Goal: Task Accomplishment & Management: Complete application form

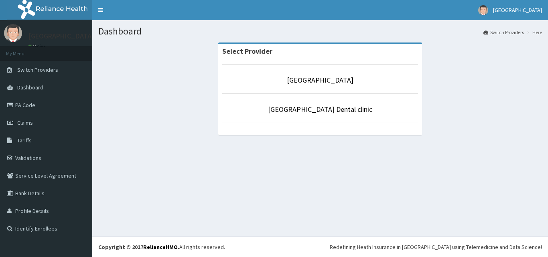
click at [306, 75] on p "[GEOGRAPHIC_DATA]" at bounding box center [320, 80] width 196 height 10
click at [306, 82] on link "[GEOGRAPHIC_DATA]" at bounding box center [320, 79] width 67 height 9
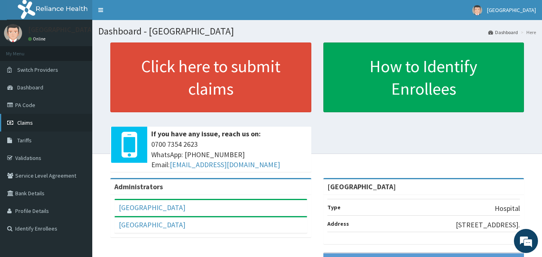
click at [22, 125] on span "Claims" at bounding box center [25, 122] width 16 height 7
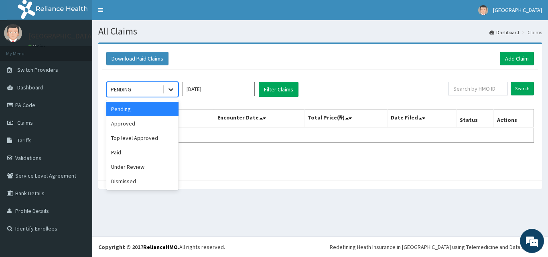
click at [169, 89] on icon at bounding box center [171, 90] width 5 height 3
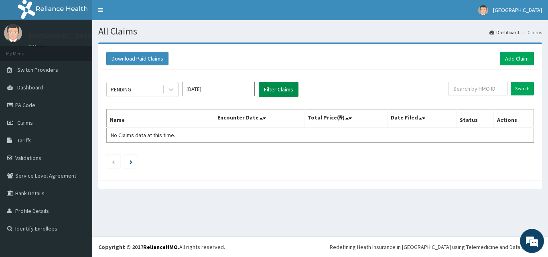
click at [273, 91] on button "Filter Claims" at bounding box center [279, 89] width 40 height 15
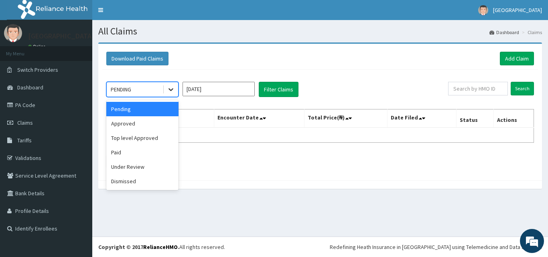
click at [172, 90] on icon at bounding box center [171, 90] width 5 height 3
click at [135, 140] on div "Top level Approved" at bounding box center [142, 138] width 72 height 14
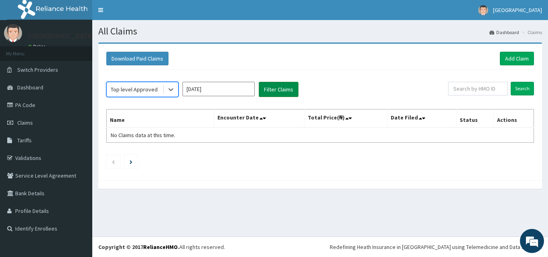
click at [274, 89] on button "Filter Claims" at bounding box center [279, 89] width 40 height 15
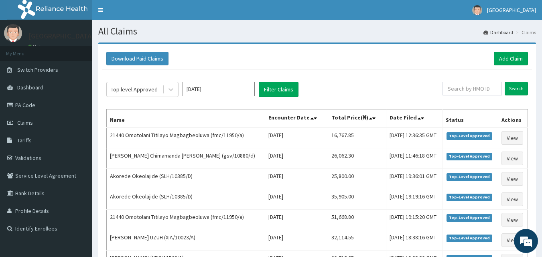
click at [335, 79] on div "Top level Approved Aug 2025 Filter Claims Search Name Encounter Date Total Pric…" at bounding box center [317, 239] width 430 height 338
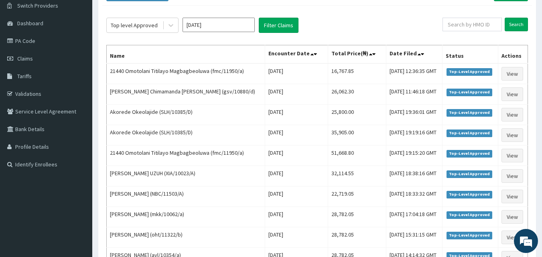
scroll to position [48, 0]
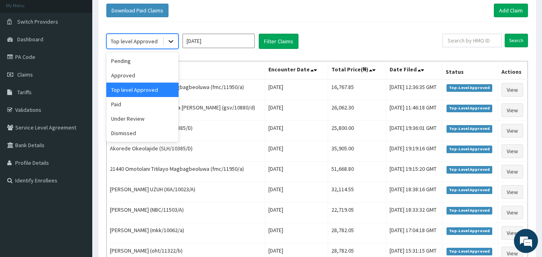
click at [172, 43] on icon at bounding box center [171, 41] width 8 height 8
click at [146, 78] on div "Approved" at bounding box center [142, 75] width 72 height 14
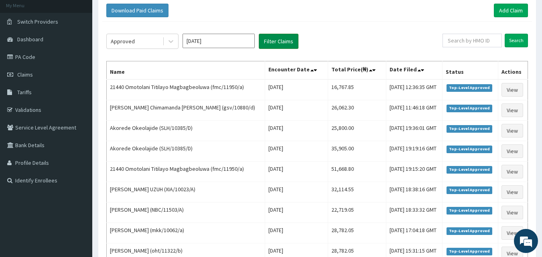
click at [286, 44] on button "Filter Claims" at bounding box center [279, 41] width 40 height 15
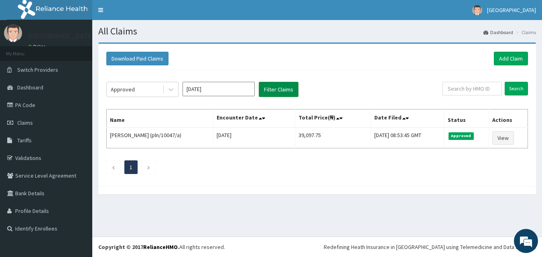
scroll to position [0, 0]
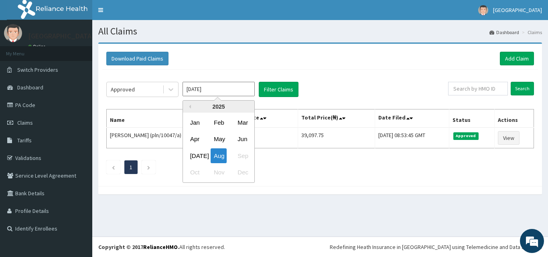
click at [221, 88] on input "[DATE]" at bounding box center [219, 89] width 72 height 14
click at [197, 158] on div "Jul" at bounding box center [195, 156] width 16 height 15
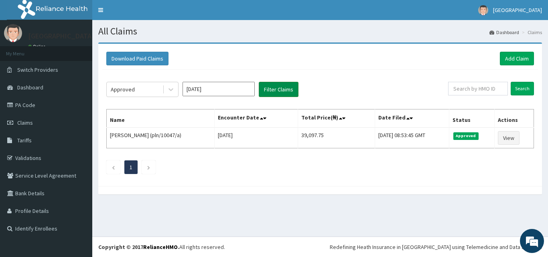
click at [285, 92] on button "Filter Claims" at bounding box center [279, 89] width 40 height 15
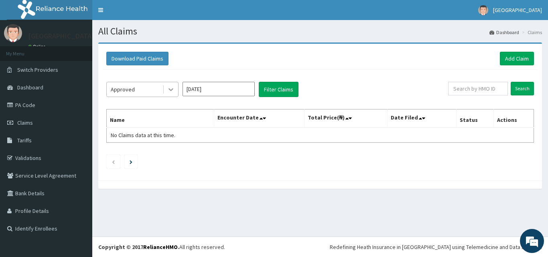
click at [171, 90] on icon at bounding box center [171, 90] width 5 height 3
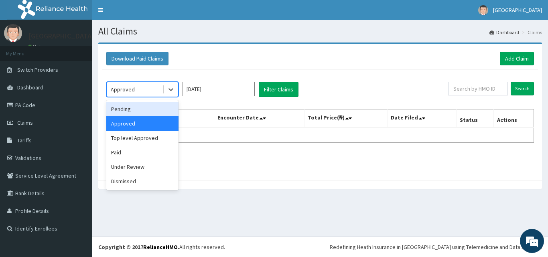
click at [142, 112] on div "Pending" at bounding box center [142, 109] width 72 height 14
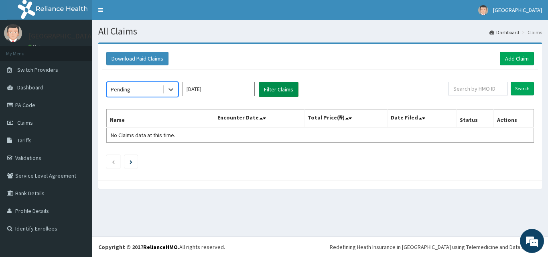
click at [281, 90] on button "Filter Claims" at bounding box center [279, 89] width 40 height 15
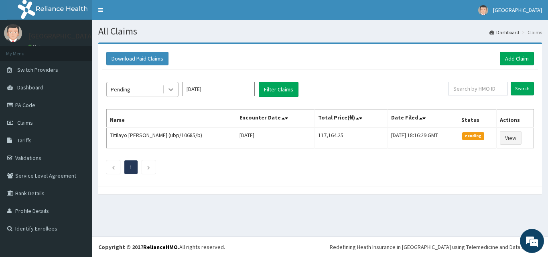
click at [169, 90] on icon at bounding box center [171, 90] width 8 height 8
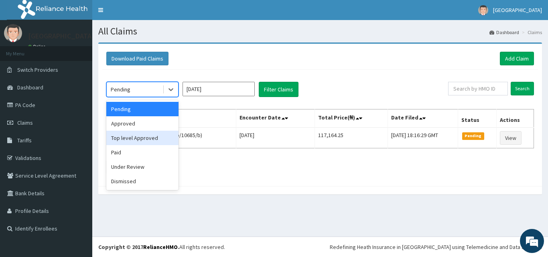
click at [138, 140] on div "Top level Approved" at bounding box center [142, 138] width 72 height 14
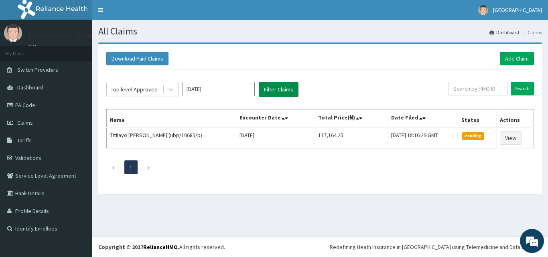
click at [283, 88] on button "Filter Claims" at bounding box center [279, 89] width 40 height 15
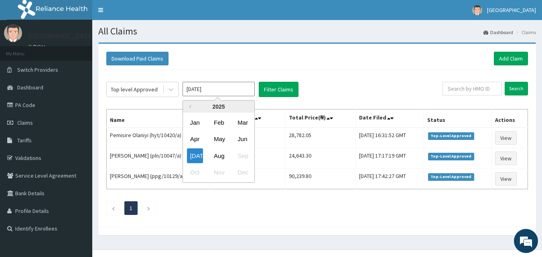
click at [235, 90] on input "Jul 2025" at bounding box center [219, 89] width 72 height 14
click at [220, 157] on div "Aug" at bounding box center [219, 156] width 16 height 15
type input "Aug 2025"
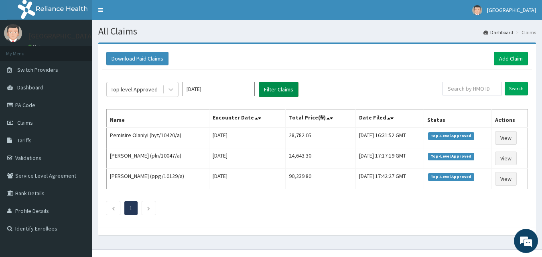
click at [282, 87] on button "Filter Claims" at bounding box center [279, 89] width 40 height 15
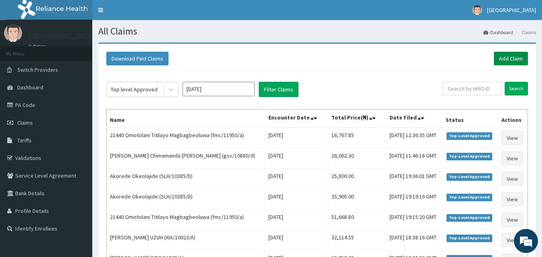
click at [510, 59] on link "Add Claim" at bounding box center [511, 59] width 34 height 14
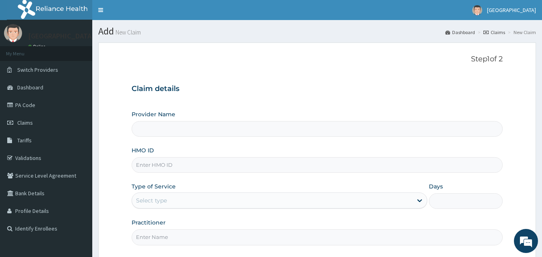
type input "[GEOGRAPHIC_DATA]"
click at [169, 166] on input "HMO ID" at bounding box center [318, 165] width 372 height 16
type input "GMT/10069/B"
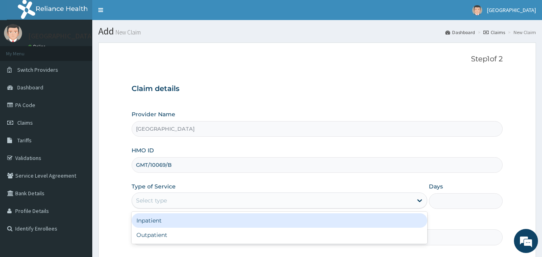
click at [174, 201] on div "Select type" at bounding box center [272, 200] width 281 height 13
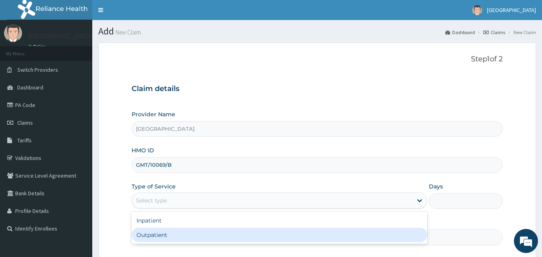
click at [159, 239] on div "Outpatient" at bounding box center [280, 235] width 296 height 14
type input "1"
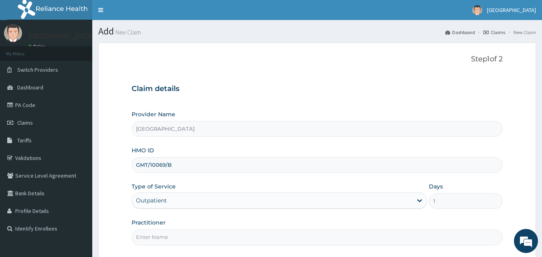
scroll to position [75, 0]
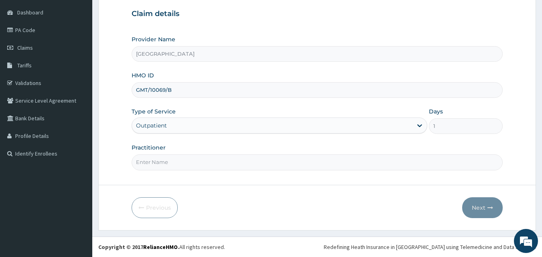
click at [196, 163] on input "Practitioner" at bounding box center [318, 163] width 372 height 16
type input "DR HALLY"
click at [479, 210] on button "Next" at bounding box center [483, 208] width 41 height 21
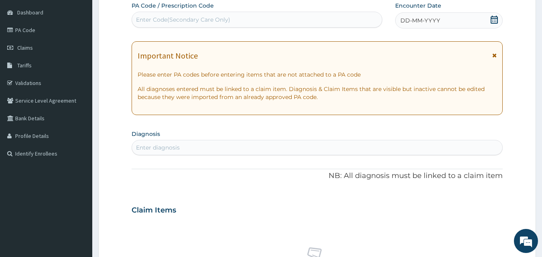
click at [162, 145] on div "Enter diagnosis" at bounding box center [158, 148] width 44 height 8
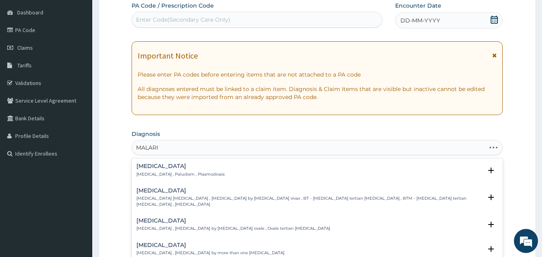
type input "MALARIA"
click at [154, 174] on p "Malaria , Paludism , Plasmodiosis" at bounding box center [181, 175] width 88 height 6
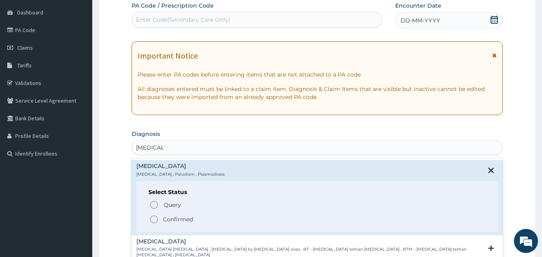
click at [154, 220] on icon "status option filled" at bounding box center [154, 220] width 10 height 10
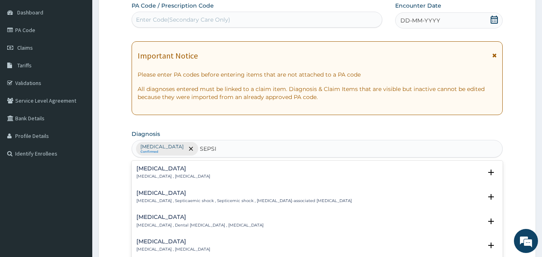
type input "SEPSIS"
click at [156, 173] on div "Sepsis Systemic infection , Sepsis" at bounding box center [174, 173] width 74 height 14
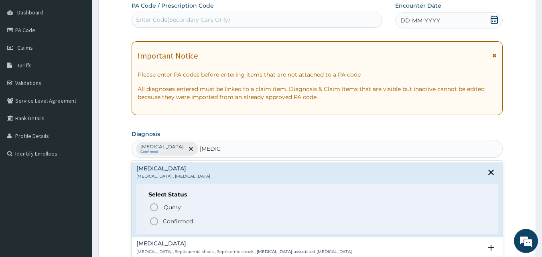
click at [153, 220] on icon "status option filled" at bounding box center [154, 222] width 10 height 10
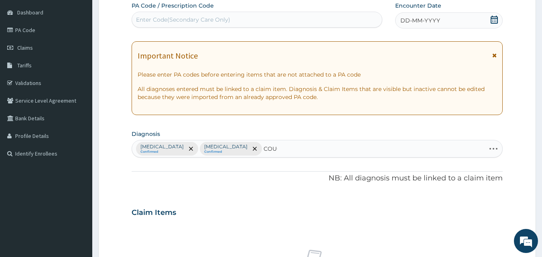
type input "COUGH"
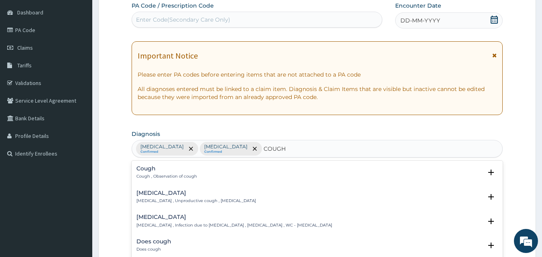
click at [175, 173] on div "Cough Cough , Observation of cough" at bounding box center [167, 173] width 61 height 14
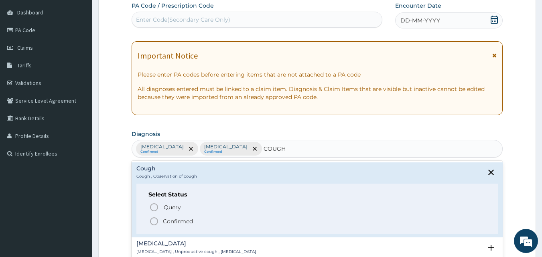
click at [154, 223] on icon "status option filled" at bounding box center [154, 222] width 10 height 10
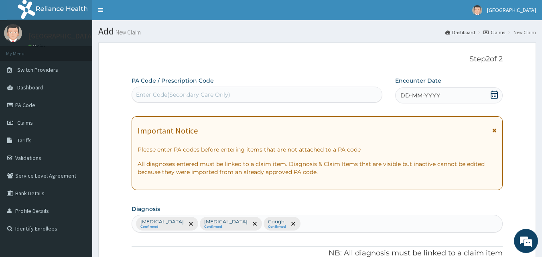
scroll to position [225, 0]
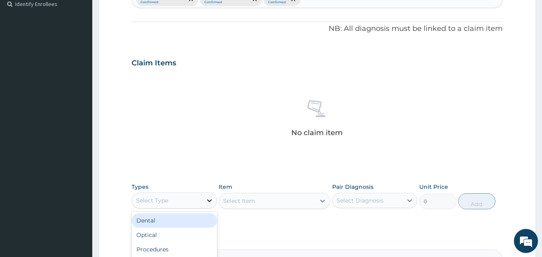
click at [210, 200] on icon at bounding box center [210, 201] width 8 height 8
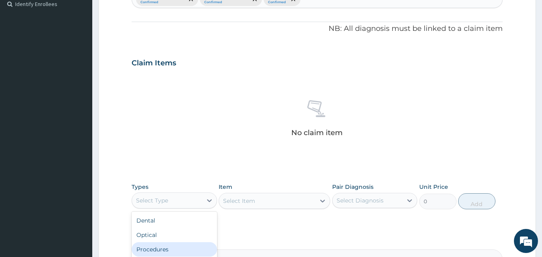
click at [170, 246] on div "Procedures" at bounding box center [175, 250] width 86 height 14
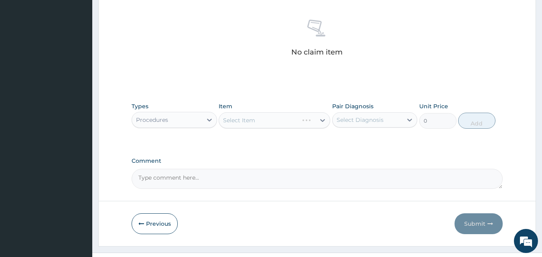
scroll to position [322, 0]
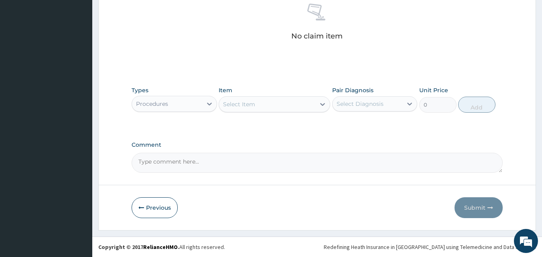
click at [237, 101] on div "Select Item" at bounding box center [239, 104] width 32 height 8
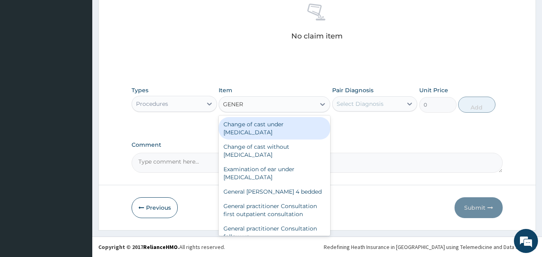
type input "GENERA"
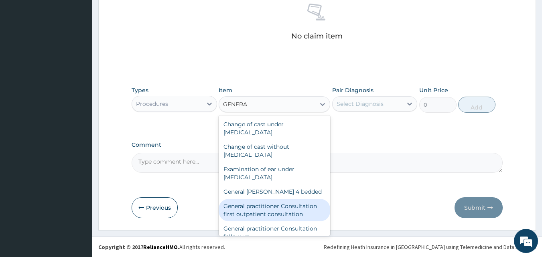
click at [277, 208] on div "General practitioner Consultation first outpatient consultation" at bounding box center [275, 210] width 112 height 22
type input "3547.5"
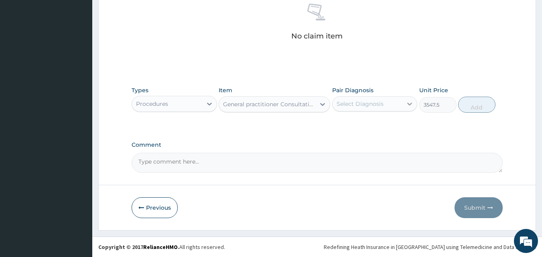
click at [410, 104] on icon at bounding box center [410, 104] width 8 height 8
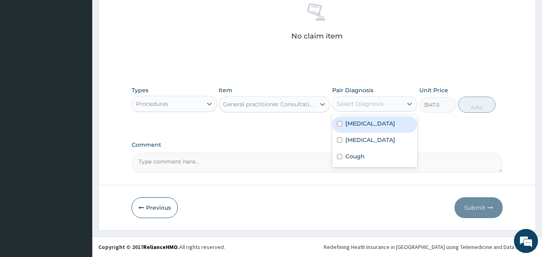
click at [382, 122] on div "Malaria" at bounding box center [375, 124] width 86 height 16
checkbox input "true"
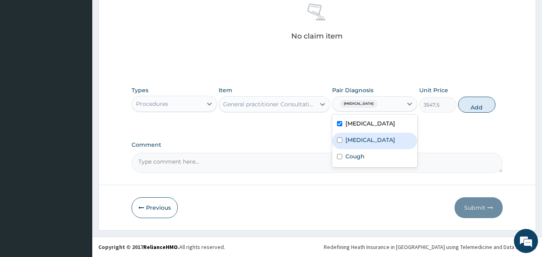
click at [368, 136] on div "Sepsis" at bounding box center [375, 141] width 86 height 16
checkbox input "true"
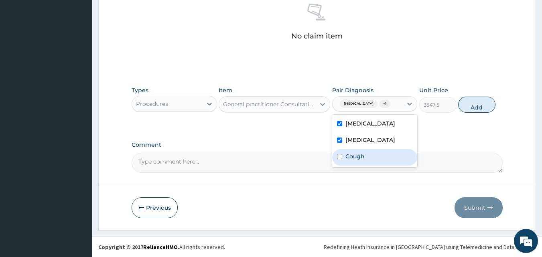
click at [358, 157] on label "Cough" at bounding box center [355, 157] width 19 height 8
checkbox input "true"
click at [477, 106] on button "Add" at bounding box center [477, 105] width 37 height 16
type input "0"
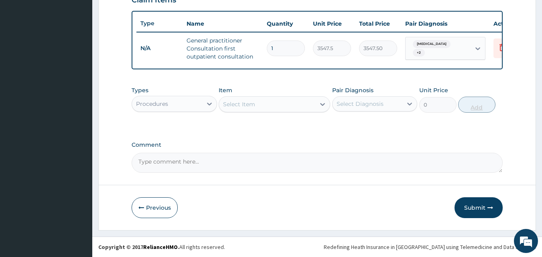
scroll to position [294, 0]
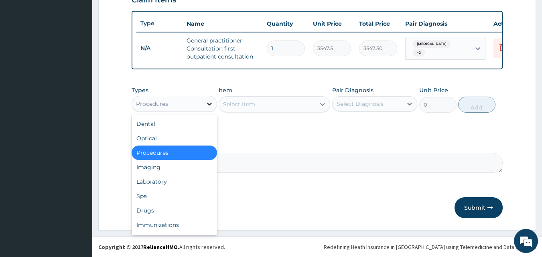
click at [210, 104] on icon at bounding box center [209, 104] width 5 height 3
click at [163, 183] on div "Laboratory" at bounding box center [175, 182] width 86 height 14
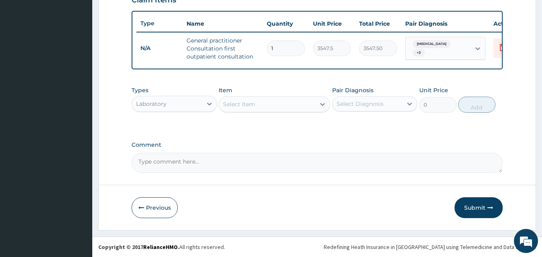
click at [245, 101] on div "Select Item" at bounding box center [239, 104] width 32 height 8
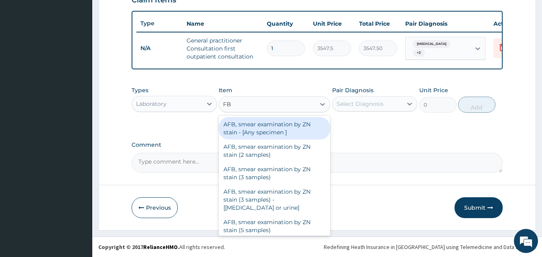
type input "FBC"
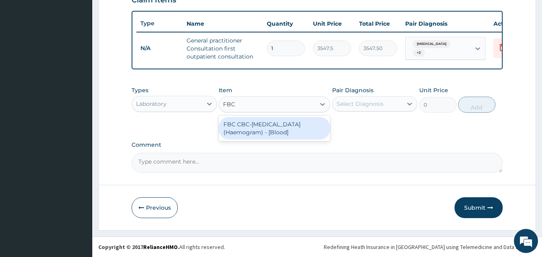
click at [248, 132] on div "FBC CBC-Complete Blood Count (Haemogram) - [Blood]" at bounding box center [275, 128] width 112 height 22
type input "4300"
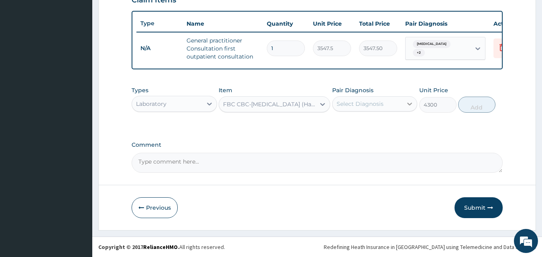
click at [407, 105] on icon at bounding box center [410, 104] width 8 height 8
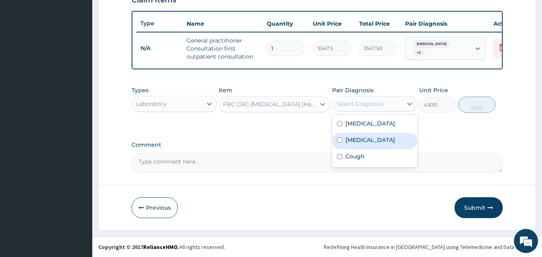
click at [359, 144] on label "Sepsis" at bounding box center [371, 140] width 50 height 8
checkbox input "true"
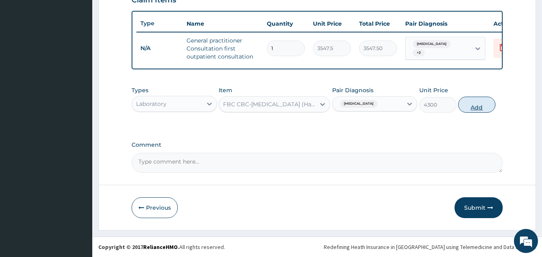
click at [478, 108] on button "Add" at bounding box center [477, 105] width 37 height 16
type input "0"
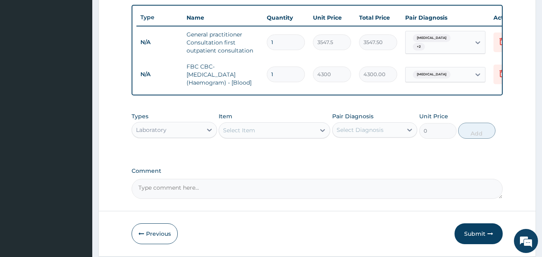
click at [234, 133] on div "Select Item" at bounding box center [239, 130] width 32 height 8
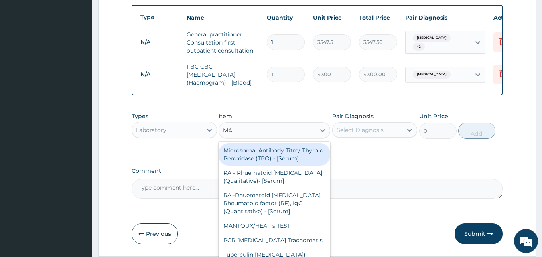
type input "MAL"
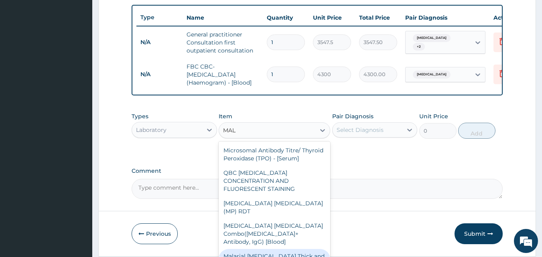
click at [261, 249] on div "Malarial Parasite Thick and thin films - [Blood]" at bounding box center [275, 260] width 112 height 22
type input "1612.5"
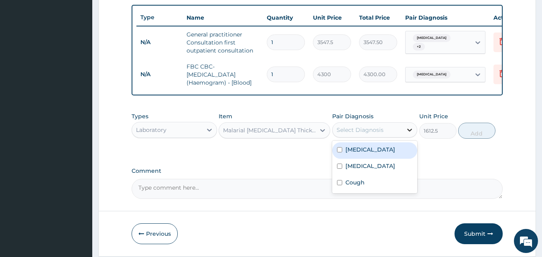
click at [410, 134] on icon at bounding box center [410, 130] width 8 height 8
click at [363, 154] on label "Malaria" at bounding box center [371, 150] width 50 height 8
checkbox input "true"
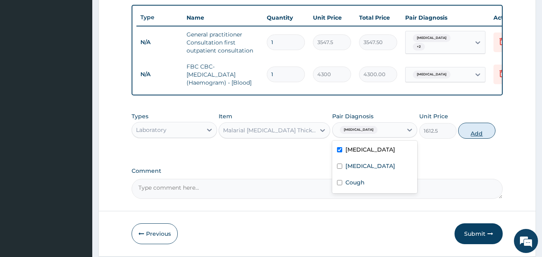
click at [483, 139] on button "Add" at bounding box center [477, 131] width 37 height 16
type input "0"
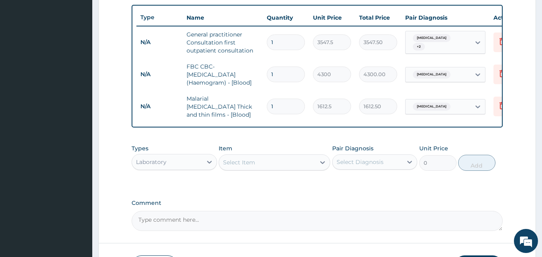
scroll to position [354, 0]
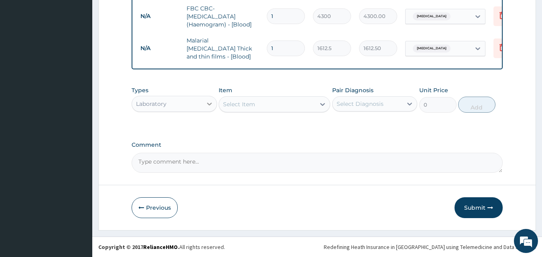
click at [210, 103] on icon at bounding box center [210, 104] width 8 height 8
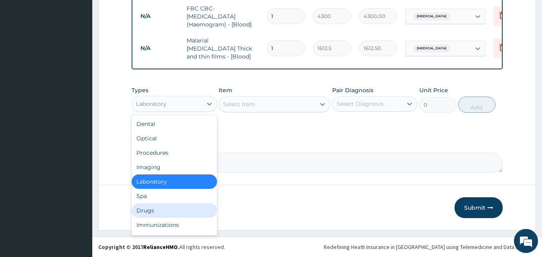
click at [153, 211] on div "Drugs" at bounding box center [175, 211] width 86 height 14
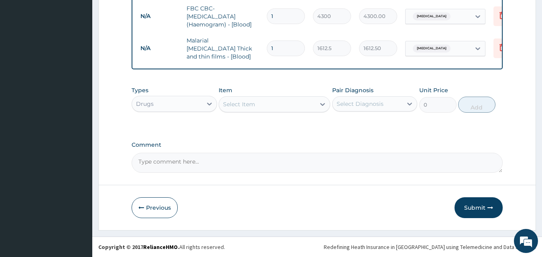
click at [247, 103] on div "Select Item" at bounding box center [239, 104] width 32 height 8
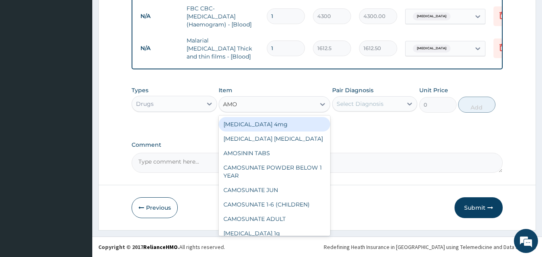
type input "AMOX"
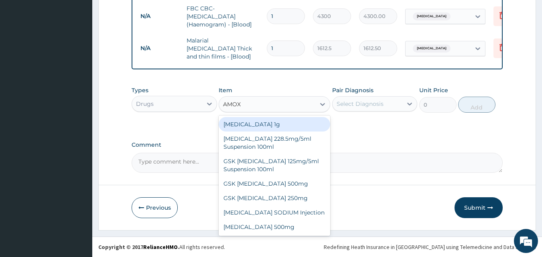
click at [255, 127] on div "Co-amoxiclav 1g" at bounding box center [275, 124] width 112 height 14
type input "709.5"
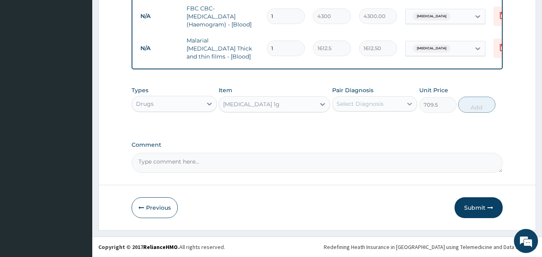
click at [410, 102] on icon at bounding box center [410, 104] width 8 height 8
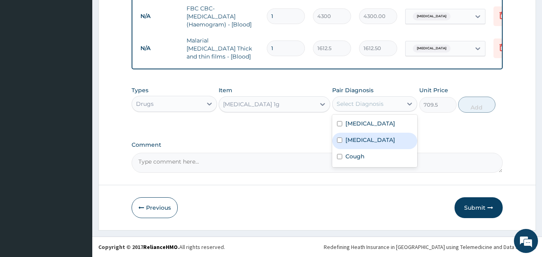
click at [367, 145] on div "Sepsis" at bounding box center [375, 141] width 86 height 16
checkbox input "true"
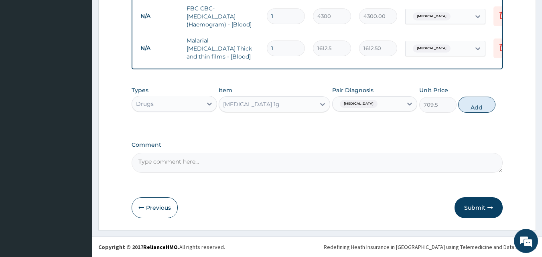
click at [475, 108] on button "Add" at bounding box center [477, 105] width 37 height 16
type input "0"
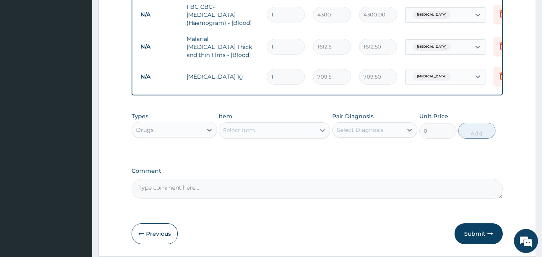
type input "14"
type input "9933.00"
type input "14"
click at [243, 131] on div "Select Item" at bounding box center [239, 130] width 32 height 8
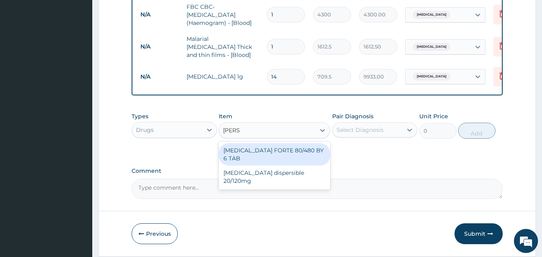
type input "COART"
click at [270, 150] on div "COARTEM FORTE 80/480 BY 6 TAB" at bounding box center [275, 154] width 112 height 22
type input "449.35"
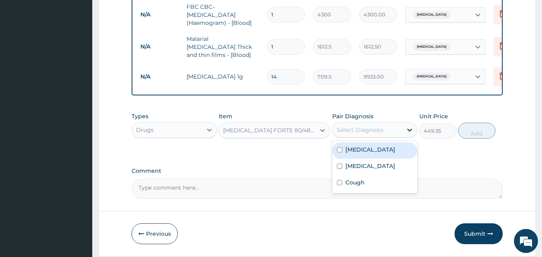
click at [410, 134] on icon at bounding box center [410, 130] width 8 height 8
click at [362, 157] on div "Malaria" at bounding box center [375, 151] width 86 height 16
checkbox input "true"
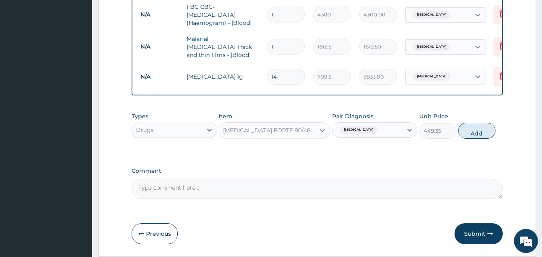
click at [475, 135] on button "Add" at bounding box center [477, 131] width 37 height 16
type input "0"
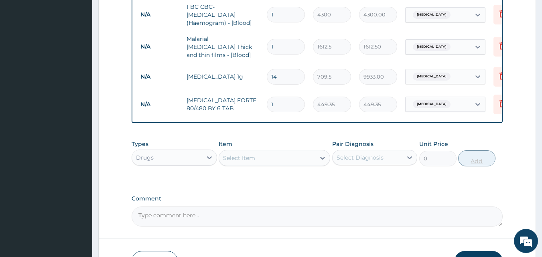
type input "0.00"
type input "6"
type input "2696.10"
type input "6"
click at [262, 160] on div "Select Item" at bounding box center [267, 158] width 96 height 13
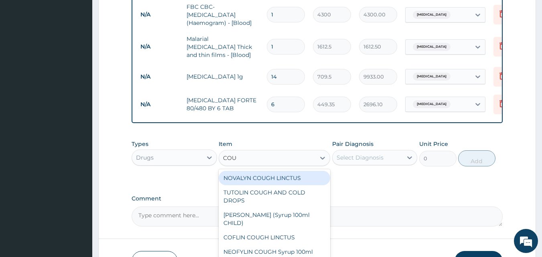
type input "COUGH"
click at [269, 183] on div "NOVALYN COUGH LINCTUS" at bounding box center [275, 178] width 112 height 14
type input "1419"
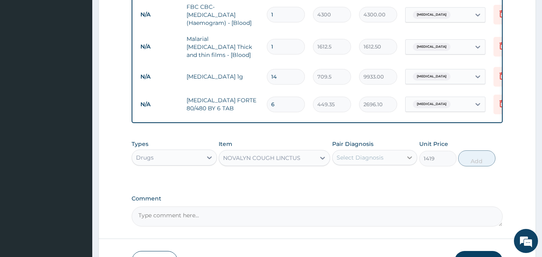
click at [408, 160] on icon at bounding box center [410, 158] width 8 height 8
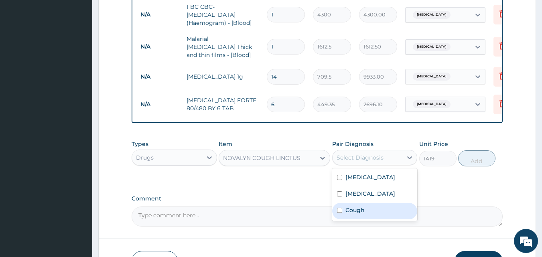
click at [359, 211] on label "Cough" at bounding box center [355, 210] width 19 height 8
checkbox input "true"
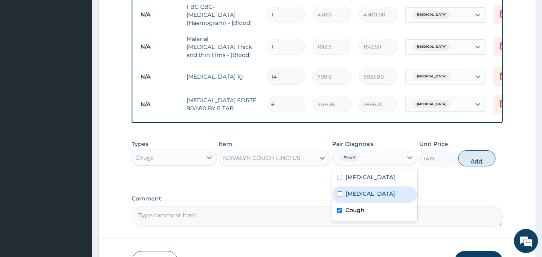
click at [479, 163] on button "Add" at bounding box center [477, 159] width 37 height 16
type input "0"
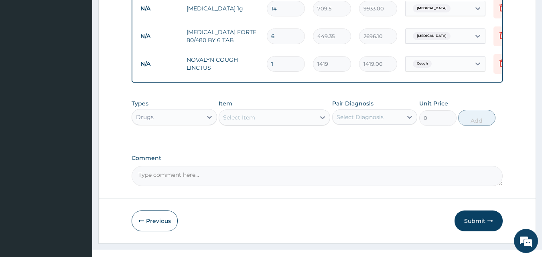
scroll to position [437, 0]
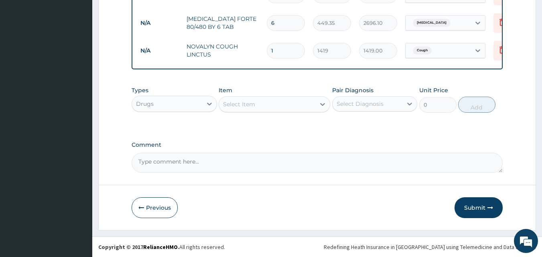
click at [236, 104] on div "Select Item" at bounding box center [239, 104] width 32 height 8
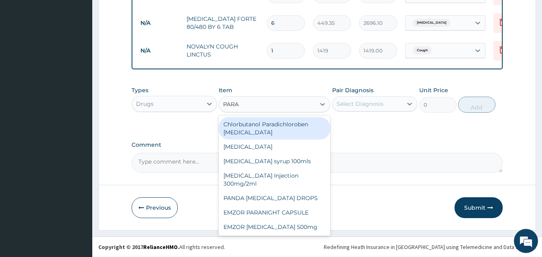
type input "PARAC"
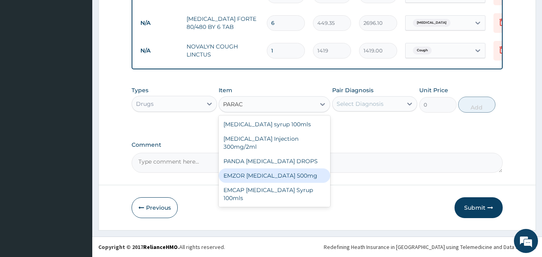
click at [295, 175] on div "EMZOR PARACETAMOL 500mg" at bounding box center [275, 176] width 112 height 14
type input "23.65"
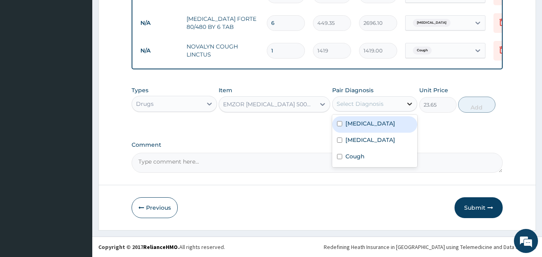
click at [409, 104] on icon at bounding box center [410, 104] width 5 height 3
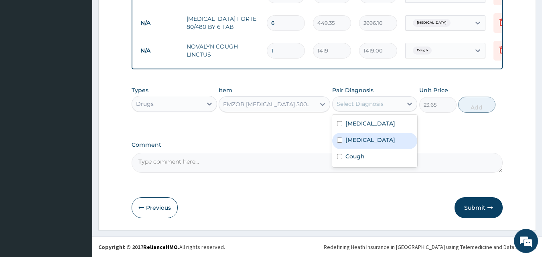
click at [370, 142] on div "Sepsis" at bounding box center [375, 141] width 86 height 16
checkbox input "true"
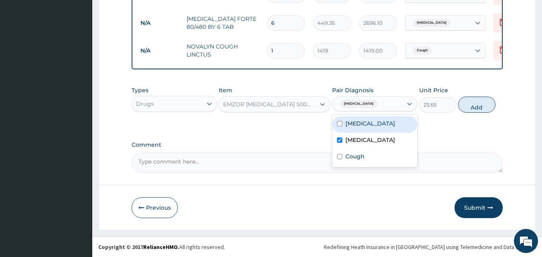
click at [362, 126] on label "Malaria" at bounding box center [371, 124] width 50 height 8
checkbox input "true"
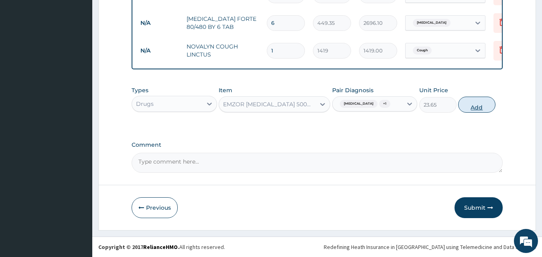
click at [474, 108] on button "Add" at bounding box center [477, 105] width 37 height 16
type input "0"
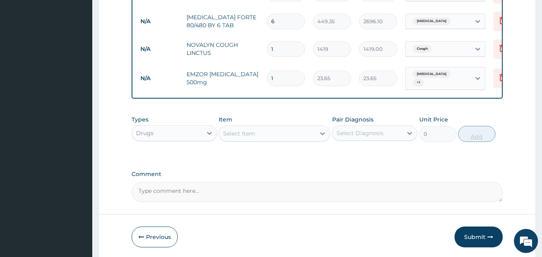
type input "18"
type input "425.70"
type input "18"
click at [152, 237] on button "Previous" at bounding box center [155, 237] width 46 height 21
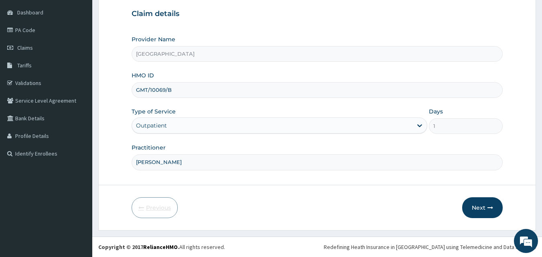
scroll to position [75, 0]
click at [181, 87] on input "GMT/10069/B" at bounding box center [318, 90] width 372 height 16
type input "GMT/10069/C"
click at [483, 212] on button "Next" at bounding box center [483, 208] width 41 height 21
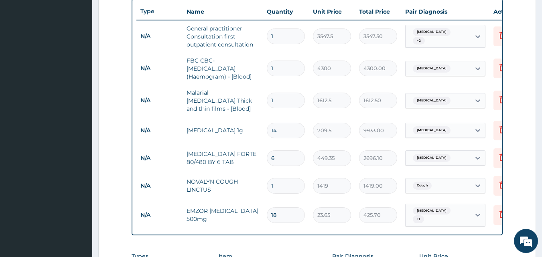
scroll to position [465, 0]
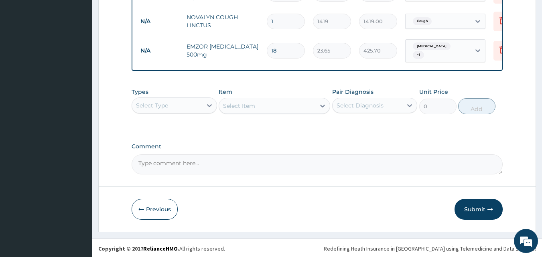
click at [479, 211] on button "Submit" at bounding box center [479, 209] width 48 height 21
click at [475, 209] on button "Submit" at bounding box center [479, 209] width 48 height 21
click at [161, 212] on button "Previous" at bounding box center [155, 209] width 46 height 21
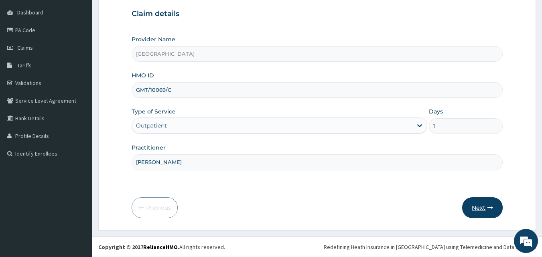
click at [488, 210] on icon "button" at bounding box center [491, 208] width 6 height 6
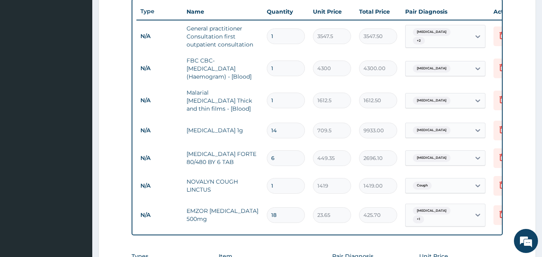
scroll to position [465, 0]
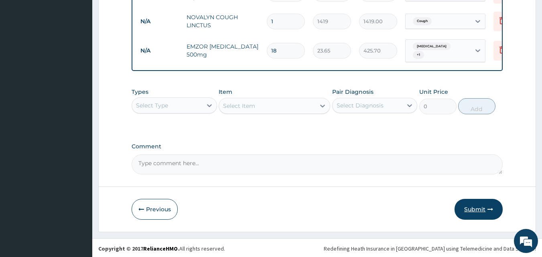
click at [482, 208] on button "Submit" at bounding box center [479, 209] width 48 height 21
click at [477, 206] on button "Submit" at bounding box center [479, 209] width 48 height 21
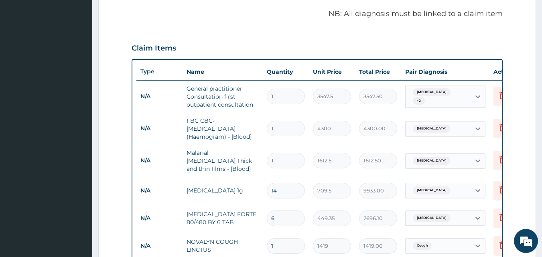
scroll to position [15, 0]
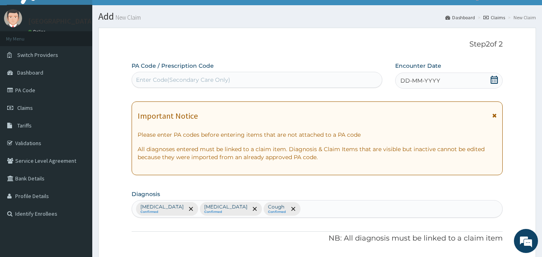
click at [495, 77] on icon at bounding box center [494, 80] width 7 height 8
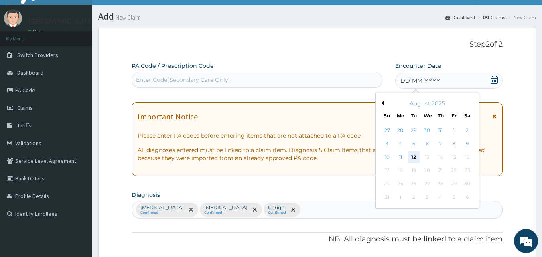
click at [414, 157] on div "12" at bounding box center [414, 157] width 12 height 12
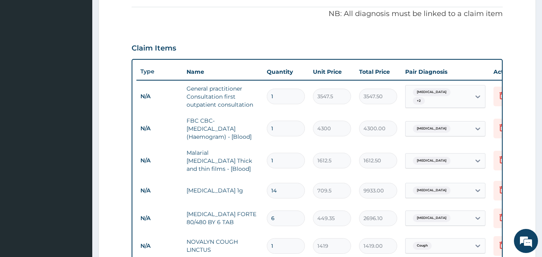
scroll to position [465, 0]
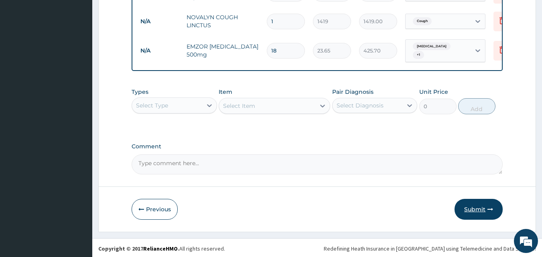
click at [474, 208] on button "Submit" at bounding box center [479, 209] width 48 height 21
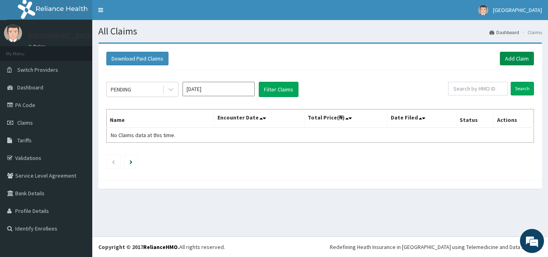
click at [516, 59] on link "Add Claim" at bounding box center [517, 59] width 34 height 14
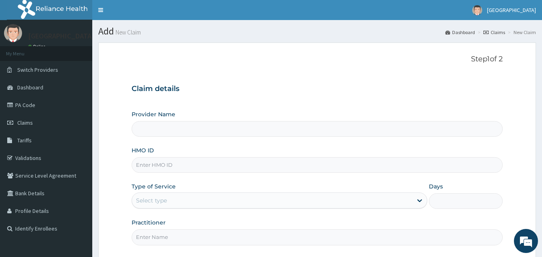
type input "[GEOGRAPHIC_DATA]"
click at [193, 168] on input "HMO ID" at bounding box center [318, 165] width 372 height 16
type input "GMT/10069/D"
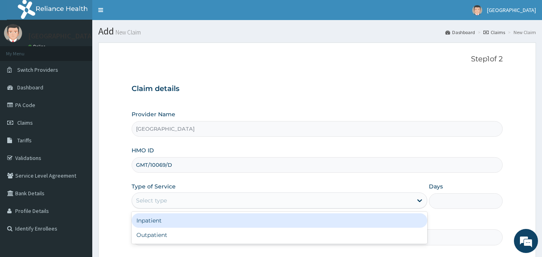
click at [181, 204] on div "Select type" at bounding box center [272, 200] width 281 height 13
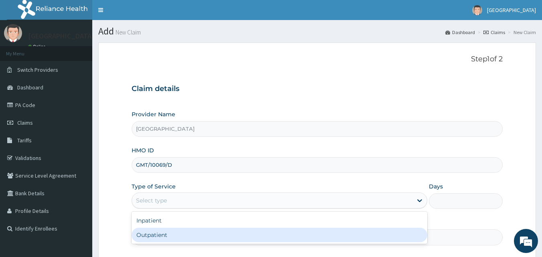
click at [165, 236] on div "Outpatient" at bounding box center [280, 235] width 296 height 14
type input "1"
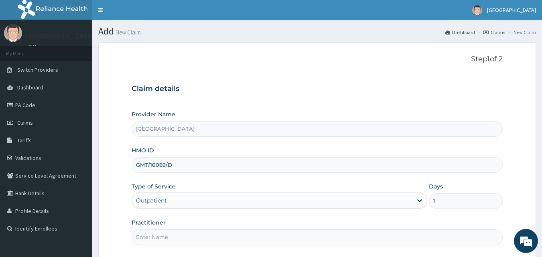
click at [163, 237] on input "Practitioner" at bounding box center [318, 238] width 372 height 16
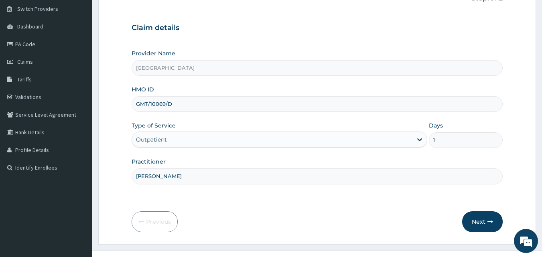
scroll to position [75, 0]
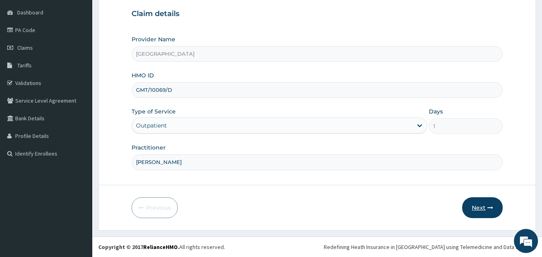
type input "DR HALLY"
click at [480, 209] on button "Next" at bounding box center [483, 208] width 41 height 21
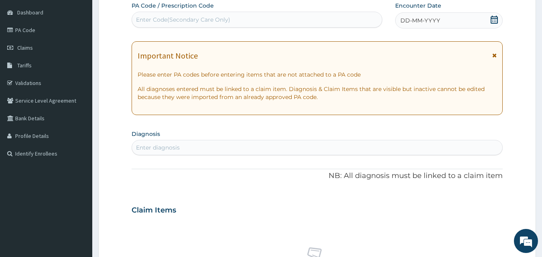
click at [495, 19] on icon at bounding box center [495, 20] width 8 height 8
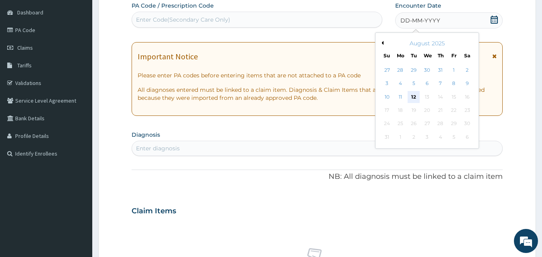
click at [412, 96] on div "12" at bounding box center [414, 97] width 12 height 12
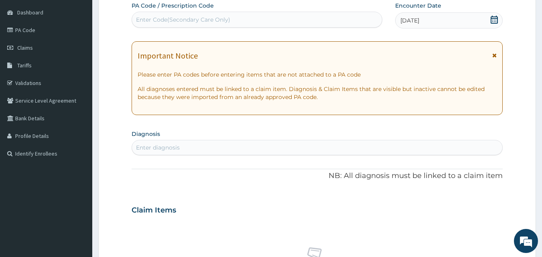
click at [247, 148] on div "Enter diagnosis" at bounding box center [317, 147] width 371 height 13
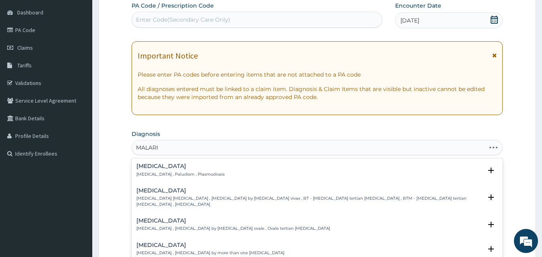
type input "MALARIA"
click at [153, 172] on p "Malaria , Paludism , Plasmodiosis" at bounding box center [181, 175] width 88 height 6
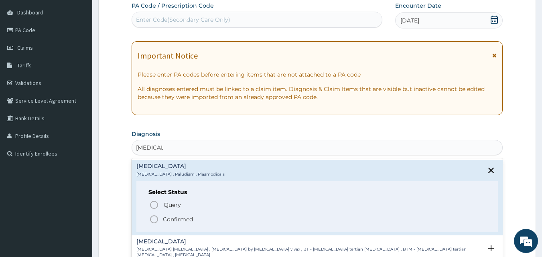
click at [155, 221] on icon "status option filled" at bounding box center [154, 220] width 10 height 10
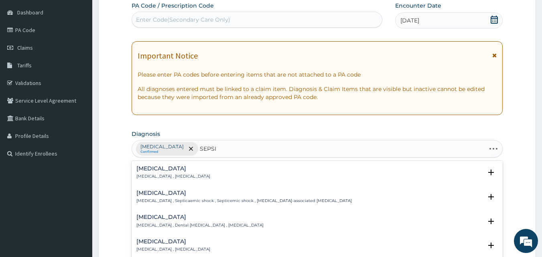
type input "SEPSIS"
click at [156, 176] on p "Systemic infection , Sepsis" at bounding box center [174, 177] width 74 height 6
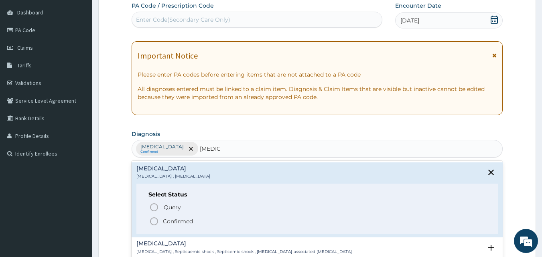
click at [156, 222] on icon "status option filled" at bounding box center [154, 222] width 10 height 10
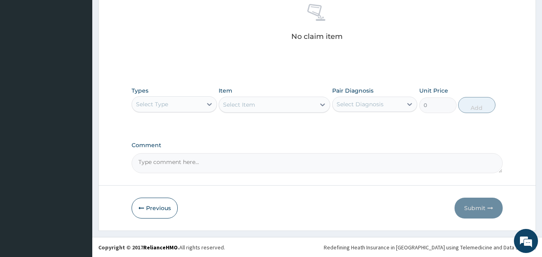
scroll to position [322, 0]
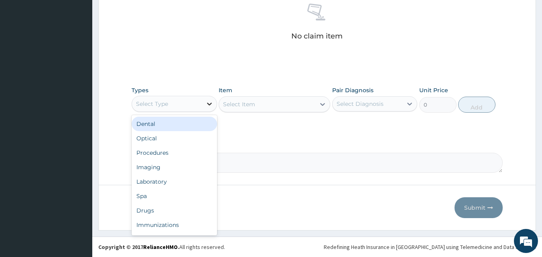
click at [208, 106] on icon at bounding box center [210, 104] width 8 height 8
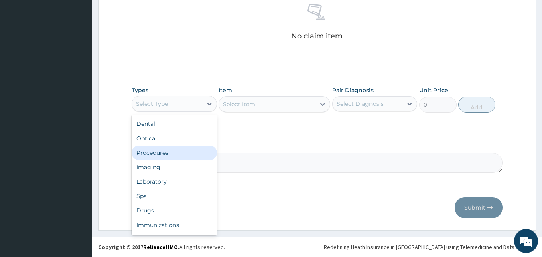
click at [160, 157] on div "Procedures" at bounding box center [175, 153] width 86 height 14
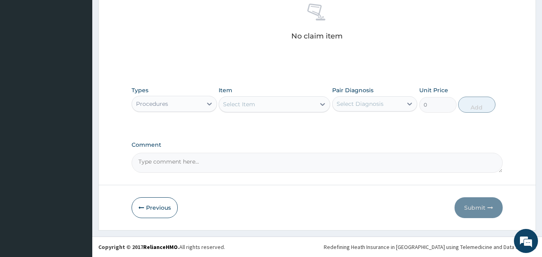
click at [248, 104] on div "Select Item" at bounding box center [239, 104] width 32 height 8
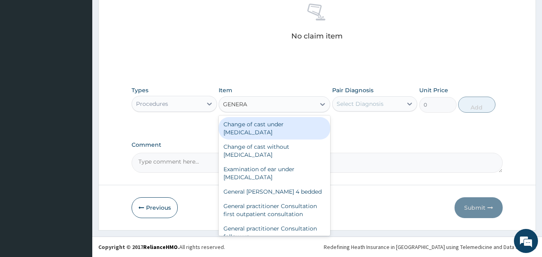
type input "GENERAL"
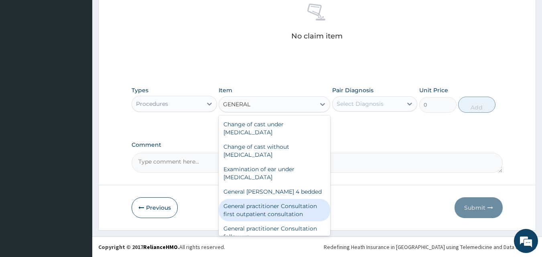
click at [285, 211] on div "General practitioner Consultation first outpatient consultation" at bounding box center [275, 210] width 112 height 22
type input "3547.5"
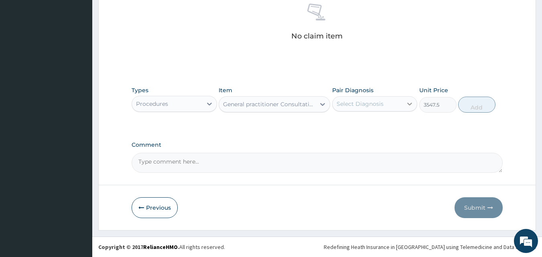
click at [409, 101] on icon at bounding box center [410, 104] width 8 height 8
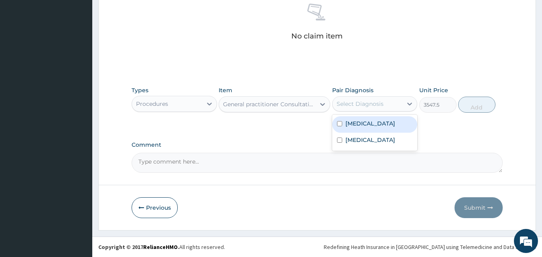
click at [383, 124] on div "Malaria" at bounding box center [375, 124] width 86 height 16
checkbox input "true"
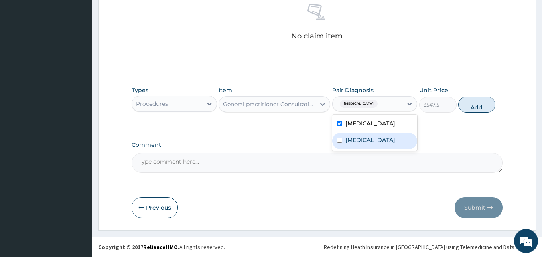
click at [372, 140] on div "Sepsis" at bounding box center [375, 141] width 86 height 16
checkbox input "true"
click at [477, 110] on button "Add" at bounding box center [477, 105] width 37 height 16
type input "0"
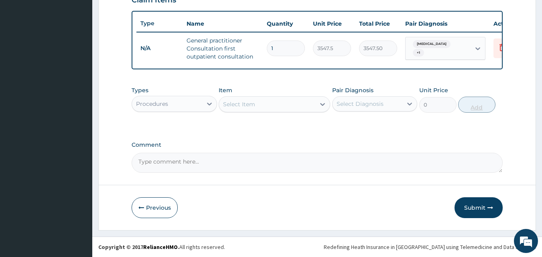
scroll to position [294, 0]
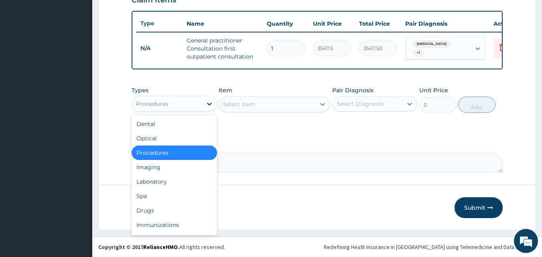
click at [208, 104] on icon at bounding box center [210, 104] width 8 height 8
click at [159, 184] on div "Laboratory" at bounding box center [175, 182] width 86 height 14
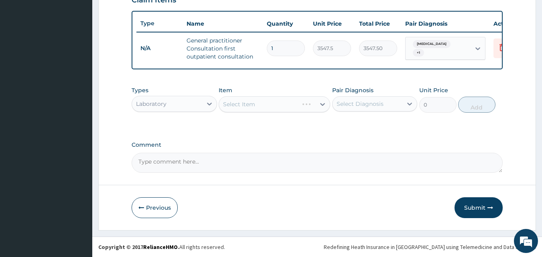
click at [255, 104] on div "Select Item" at bounding box center [275, 104] width 112 height 16
click at [235, 103] on div "Select Item" at bounding box center [239, 104] width 32 height 8
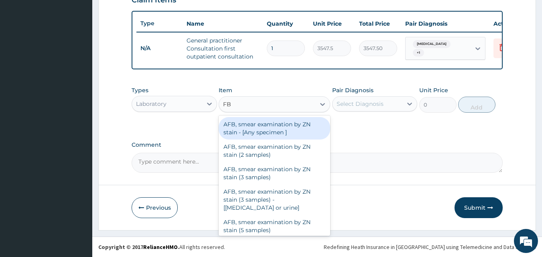
type input "FBC"
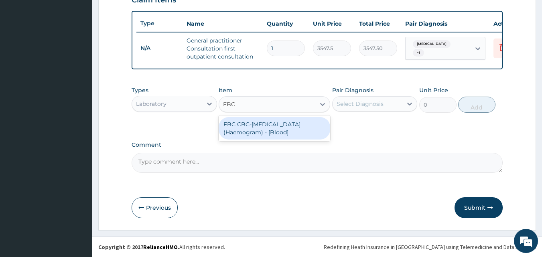
click at [248, 130] on div "FBC CBC-Complete Blood Count (Haemogram) - [Blood]" at bounding box center [275, 128] width 112 height 22
type input "4300"
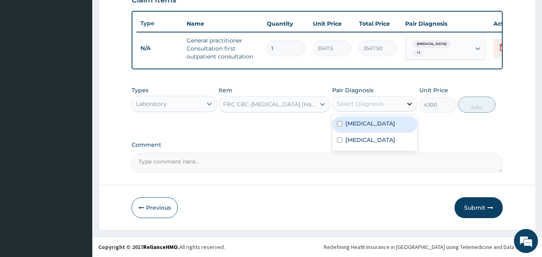
click at [410, 105] on icon at bounding box center [410, 104] width 5 height 3
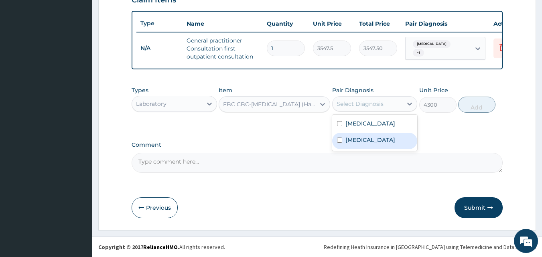
click at [365, 138] on div "Sepsis" at bounding box center [375, 141] width 86 height 16
checkbox input "true"
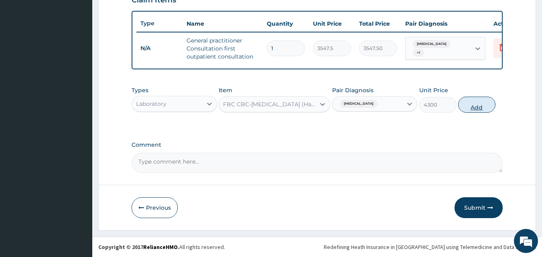
click at [481, 104] on button "Add" at bounding box center [477, 105] width 37 height 16
type input "0"
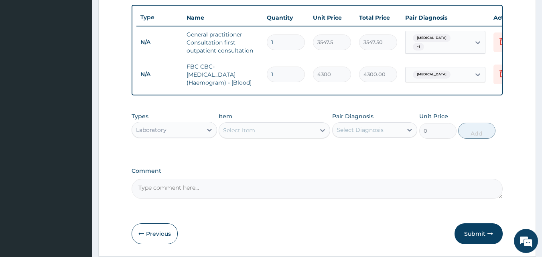
click at [241, 135] on div "Select Item" at bounding box center [239, 130] width 32 height 8
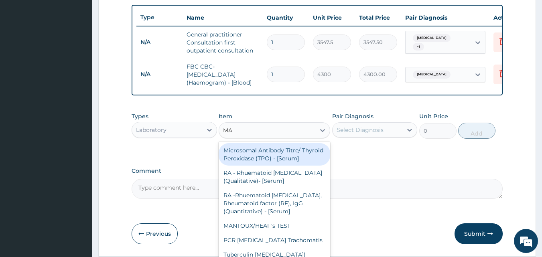
type input "MAL"
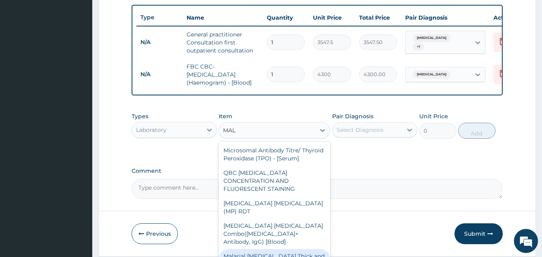
click at [256, 252] on div "Malarial Parasite Thick and thin films - [Blood]" at bounding box center [275, 260] width 112 height 22
type input "1612.5"
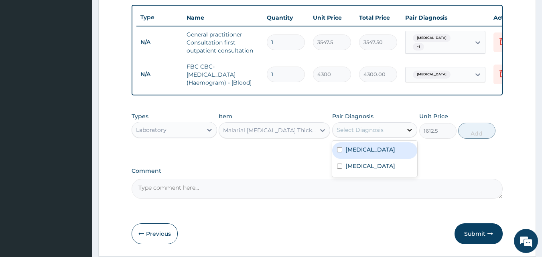
click at [404, 137] on div at bounding box center [410, 130] width 14 height 14
click at [349, 154] on label "Malaria" at bounding box center [371, 150] width 50 height 8
checkbox input "true"
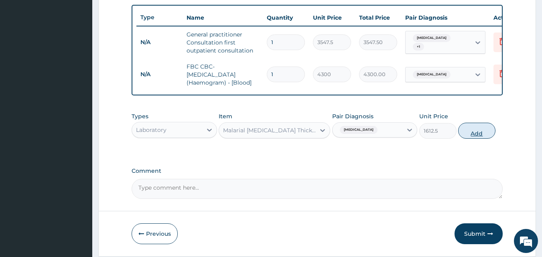
click at [479, 139] on button "Add" at bounding box center [477, 131] width 37 height 16
type input "0"
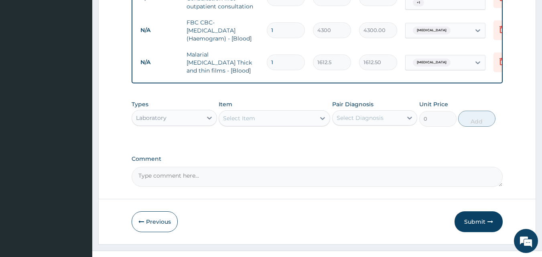
scroll to position [354, 0]
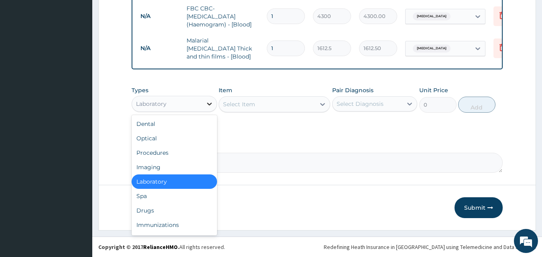
click at [207, 105] on icon at bounding box center [210, 104] width 8 height 8
click at [151, 210] on div "Drugs" at bounding box center [175, 211] width 86 height 14
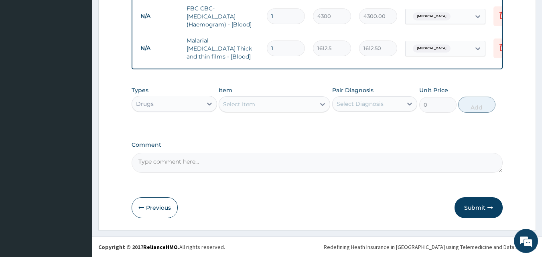
click at [239, 108] on div "Select Item" at bounding box center [239, 104] width 32 height 8
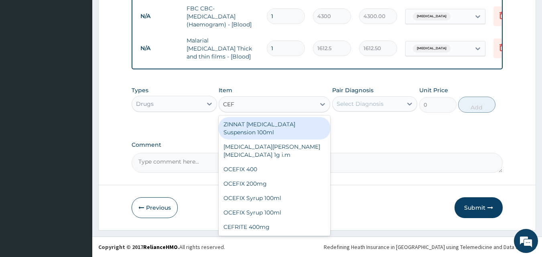
type input "CEFI"
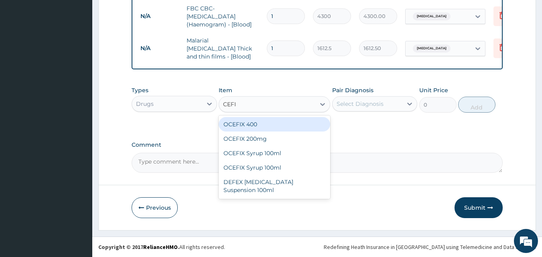
click at [257, 128] on div "OCEFIX 400" at bounding box center [275, 124] width 112 height 14
type input "591.25"
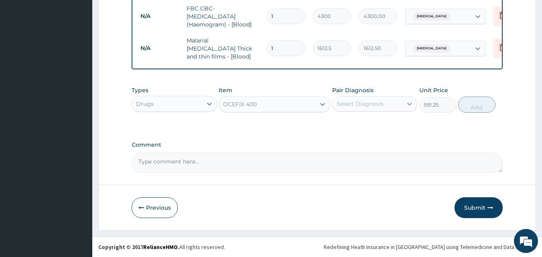
click at [408, 102] on icon at bounding box center [410, 104] width 8 height 8
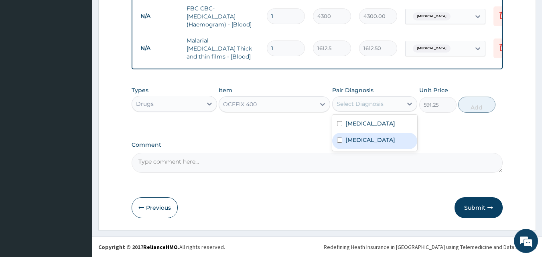
click at [359, 143] on label "Sepsis" at bounding box center [371, 140] width 50 height 8
checkbox input "true"
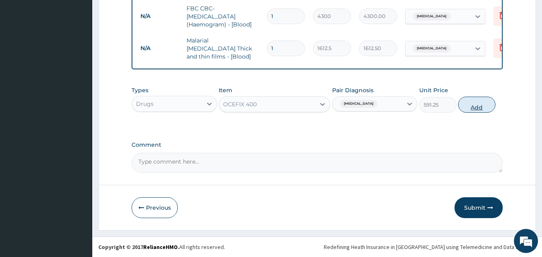
click at [475, 107] on button "Add" at bounding box center [477, 105] width 37 height 16
type input "0"
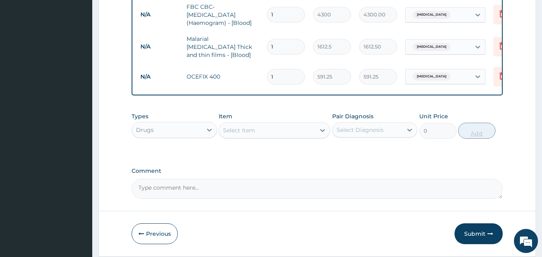
type input "14"
type input "8277.50"
type input "14"
click at [235, 133] on div "Select Item" at bounding box center [239, 130] width 32 height 8
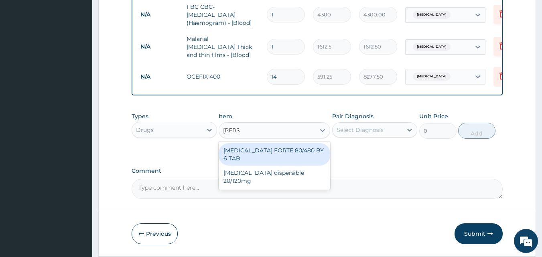
type input "COART"
click at [264, 157] on div "COARTEM FORTE 80/480 BY 6 TAB" at bounding box center [275, 154] width 112 height 22
type input "449.35"
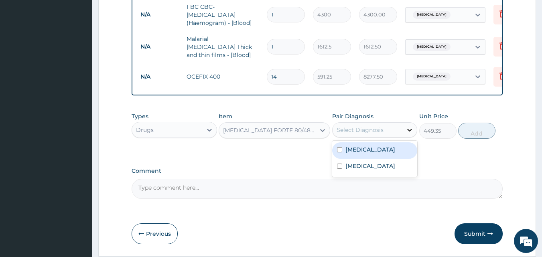
click at [411, 130] on icon at bounding box center [410, 130] width 8 height 8
click at [387, 157] on div "Malaria" at bounding box center [375, 151] width 86 height 16
checkbox input "true"
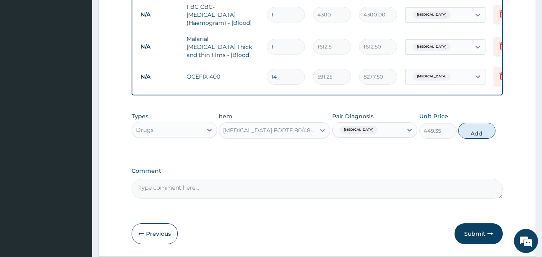
click at [477, 139] on button "Add" at bounding box center [477, 131] width 37 height 16
type input "0"
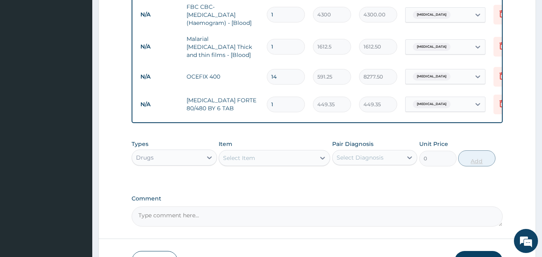
type input "0.00"
type input "6"
type input "2696.10"
type input "6"
click at [260, 157] on div "Select Item" at bounding box center [267, 158] width 96 height 13
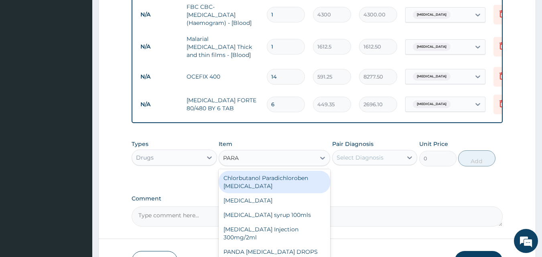
type input "PARAC"
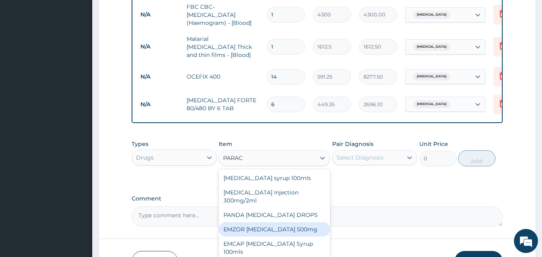
click at [282, 234] on div "EMZOR PARACETAMOL 500mg" at bounding box center [275, 229] width 112 height 14
type input "23.65"
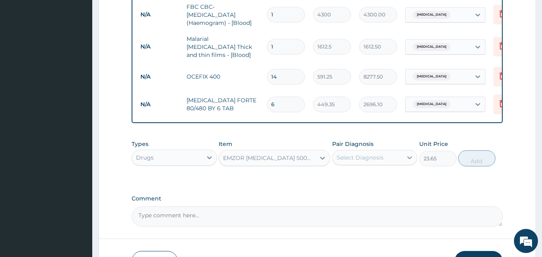
click at [411, 161] on icon at bounding box center [410, 158] width 8 height 8
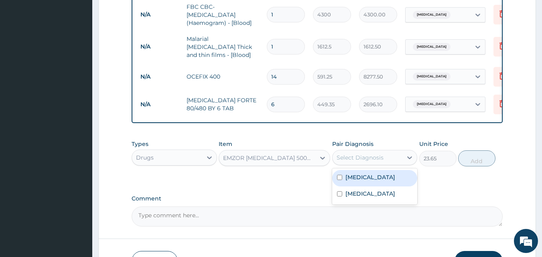
click at [379, 179] on div "Malaria" at bounding box center [375, 178] width 86 height 16
checkbox input "true"
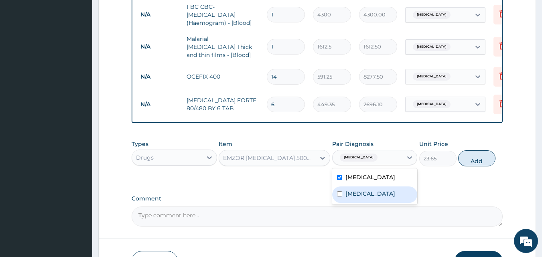
click at [375, 192] on div "Sepsis" at bounding box center [375, 195] width 86 height 16
checkbox input "true"
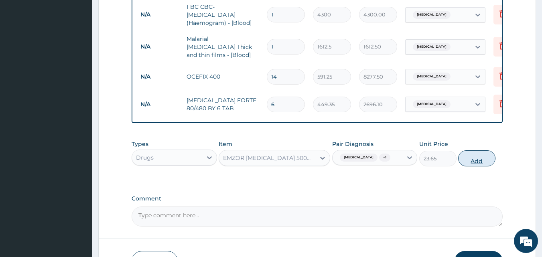
click at [477, 162] on button "Add" at bounding box center [477, 159] width 37 height 16
type input "0"
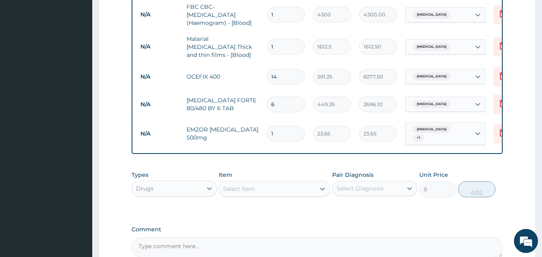
type input "18"
type input "425.70"
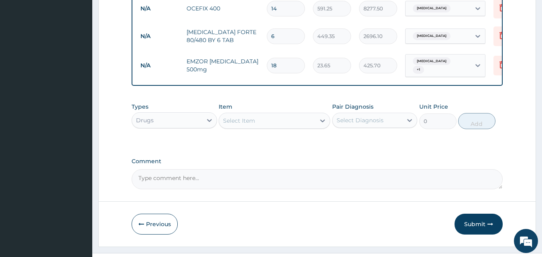
scroll to position [437, 0]
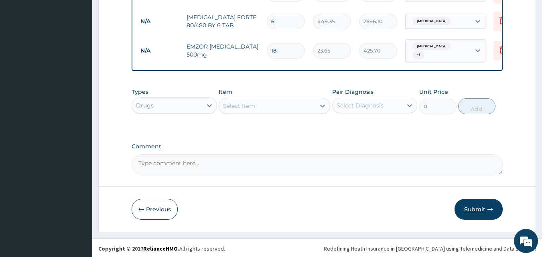
type input "18"
click at [474, 212] on button "Submit" at bounding box center [479, 209] width 48 height 21
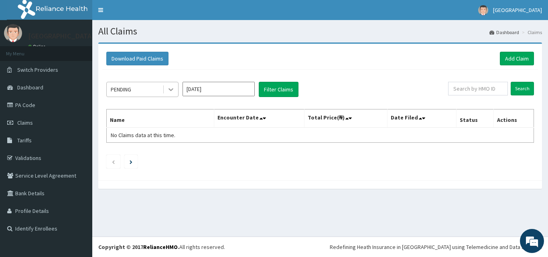
click at [171, 90] on icon at bounding box center [171, 90] width 8 height 8
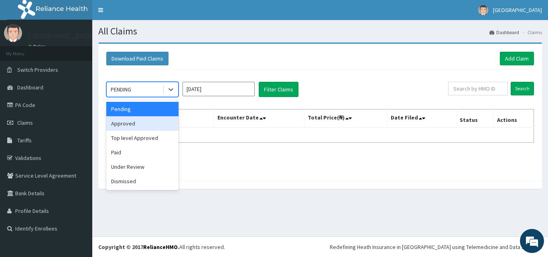
click at [147, 123] on div "Approved" at bounding box center [142, 123] width 72 height 14
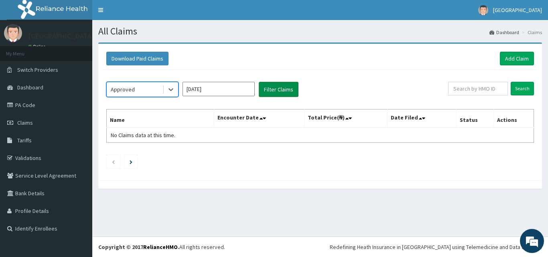
click at [280, 90] on button "Filter Claims" at bounding box center [279, 89] width 40 height 15
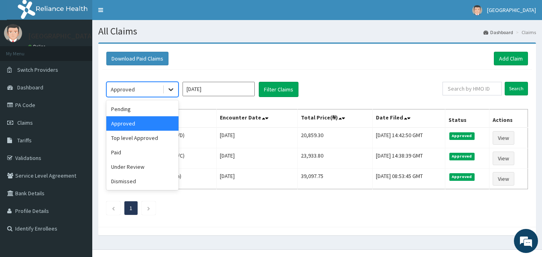
click at [169, 90] on icon at bounding box center [171, 90] width 8 height 8
click at [158, 163] on div "Under Review" at bounding box center [142, 167] width 72 height 14
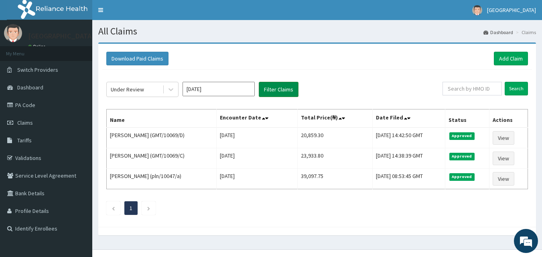
click at [275, 87] on button "Filter Claims" at bounding box center [279, 89] width 40 height 15
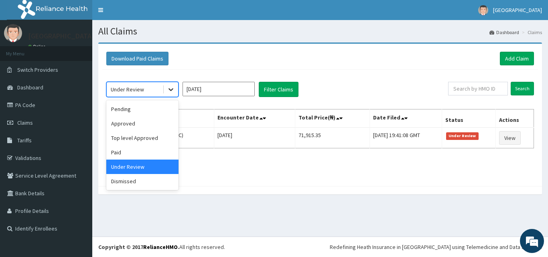
click at [170, 91] on icon at bounding box center [171, 90] width 8 height 8
click at [138, 128] on div "Approved" at bounding box center [142, 123] width 72 height 14
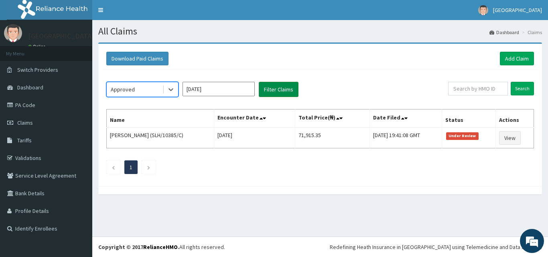
click at [276, 87] on button "Filter Claims" at bounding box center [279, 89] width 40 height 15
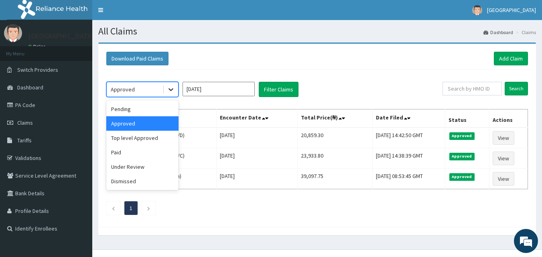
click at [173, 90] on icon at bounding box center [171, 90] width 5 height 3
click at [148, 141] on div "Top level Approved" at bounding box center [142, 138] width 72 height 14
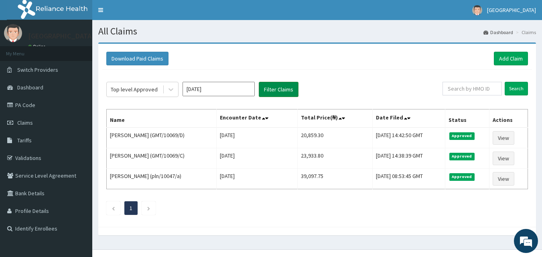
click at [279, 88] on button "Filter Claims" at bounding box center [279, 89] width 40 height 15
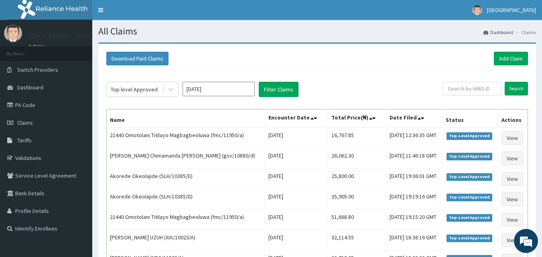
click at [366, 80] on div "Top level Approved [DATE] Filter Claims Search Name Encounter Date Total Price(…" at bounding box center [317, 239] width 430 height 338
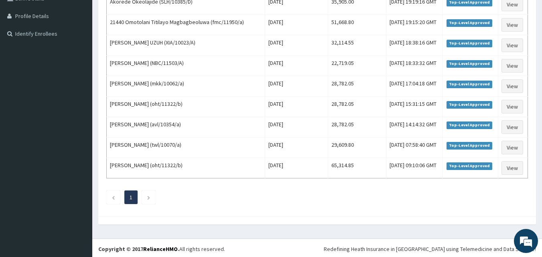
scroll to position [197, 0]
